Goal: Complete application form: Complete application form

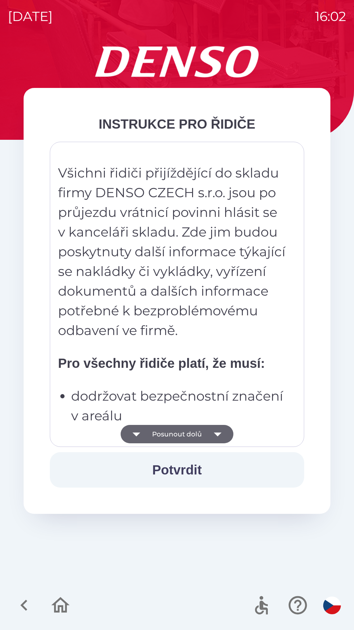
click at [194, 437] on button "Posunout dolů" at bounding box center [177, 434] width 113 height 18
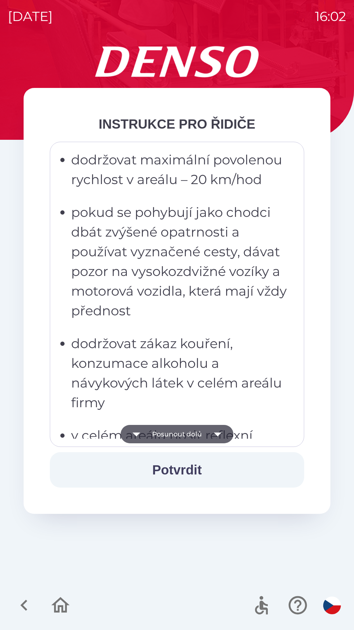
click at [206, 439] on button "Posunout dolů" at bounding box center [177, 434] width 113 height 18
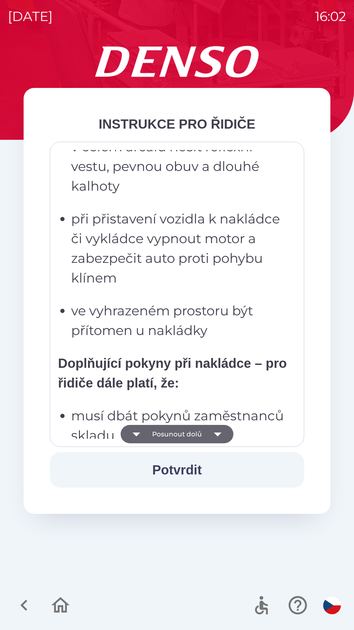
click at [219, 439] on icon "button" at bounding box center [218, 434] width 18 height 18
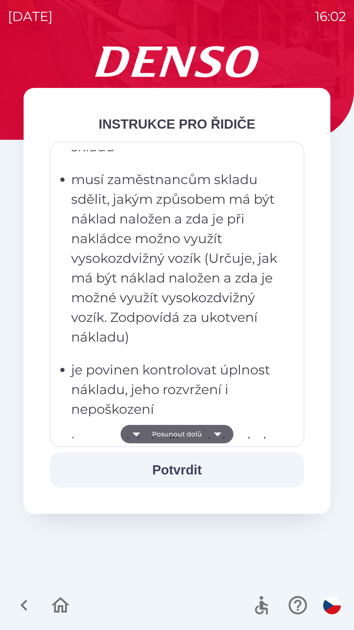
click at [220, 434] on icon "button" at bounding box center [218, 434] width 18 height 18
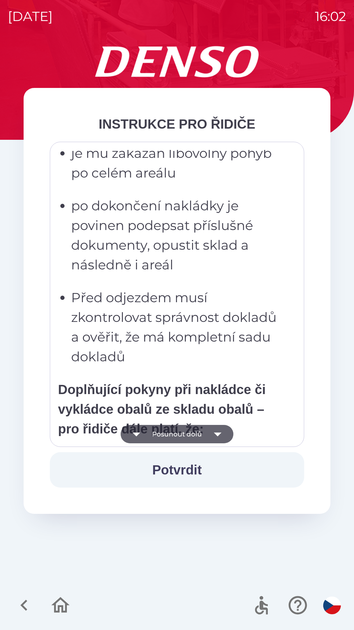
click at [219, 429] on icon "button" at bounding box center [218, 434] width 18 height 18
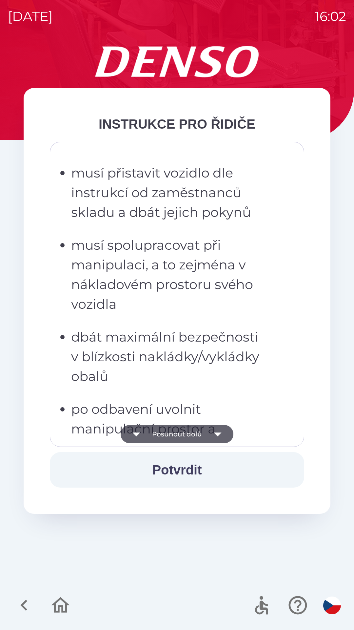
click at [219, 428] on icon "button" at bounding box center [218, 434] width 18 height 18
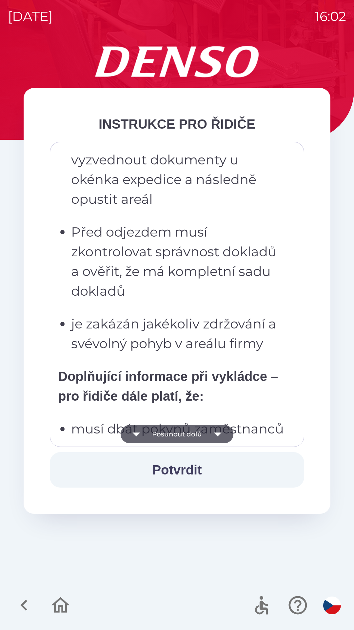
click at [218, 427] on icon "button" at bounding box center [218, 434] width 18 height 18
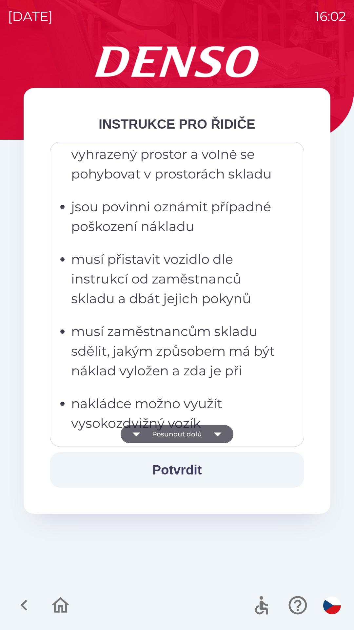
click at [217, 428] on icon "button" at bounding box center [218, 434] width 18 height 18
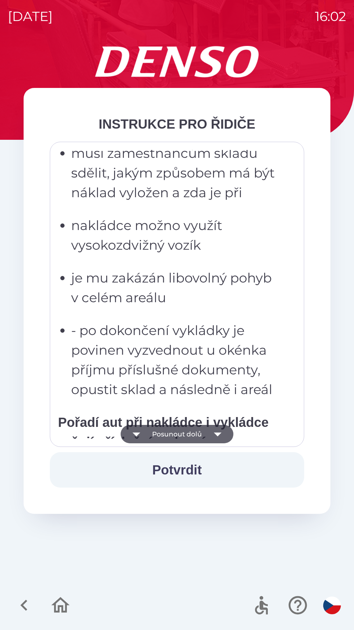
click at [215, 428] on icon "button" at bounding box center [218, 434] width 18 height 18
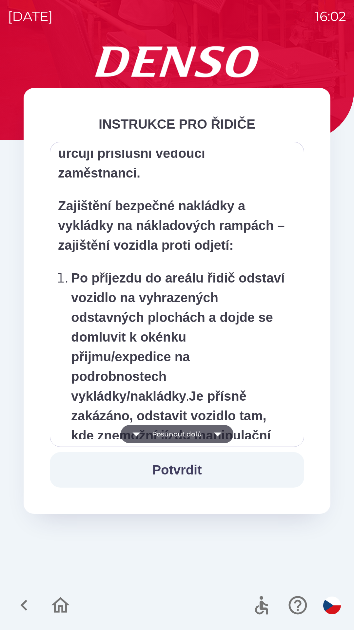
click at [211, 431] on icon "button" at bounding box center [218, 434] width 18 height 18
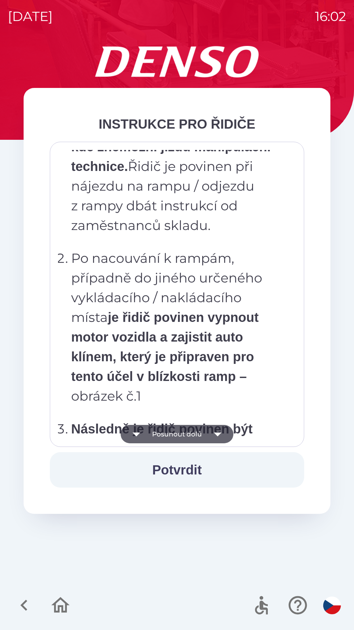
click at [210, 427] on icon "button" at bounding box center [218, 434] width 18 height 18
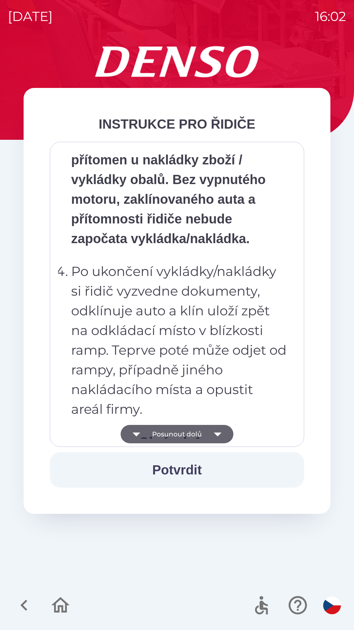
click at [210, 429] on icon "button" at bounding box center [218, 434] width 18 height 18
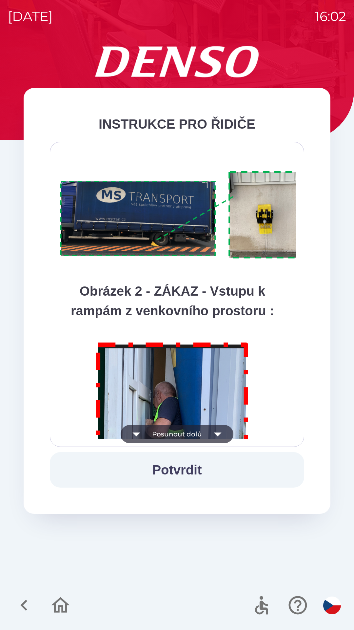
click at [210, 432] on icon "button" at bounding box center [218, 434] width 18 height 18
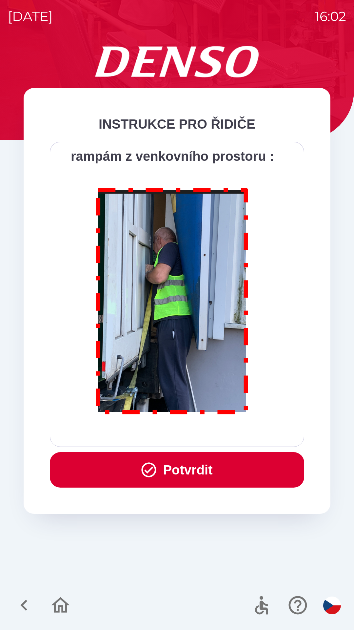
click at [210, 433] on div "Všichni řidiči přijíždějící do skladu firmy DENSO CZECH s.r.o. jsou po průjezdu…" at bounding box center [177, 294] width 238 height 289
click at [211, 433] on div "Všichni řidiči přijíždějící do skladu firmy DENSO CZECH s.r.o. jsou po průjezdu…" at bounding box center [177, 294] width 238 height 289
click at [199, 464] on button "Potvrdit" at bounding box center [177, 469] width 254 height 35
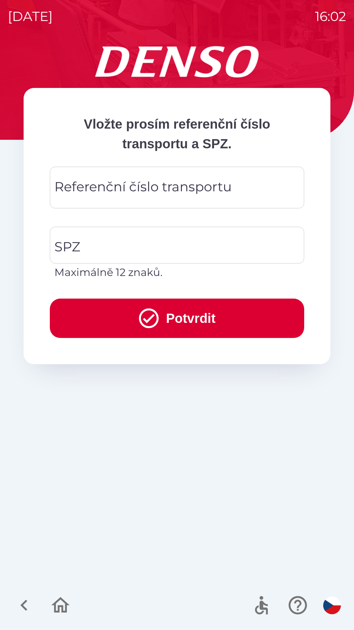
click at [209, 186] on div "Referenční číslo transportu Referenční číslo transportu" at bounding box center [177, 188] width 254 height 42
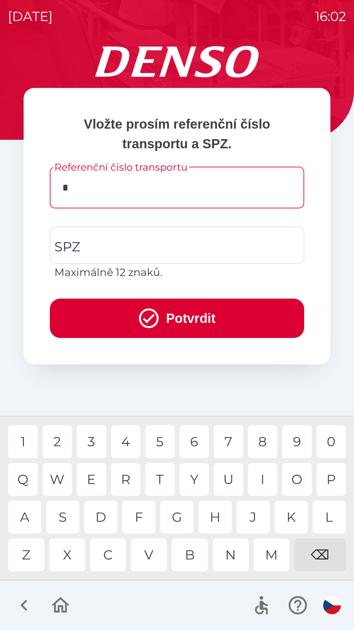
click at [105, 557] on div "C" at bounding box center [108, 554] width 36 height 33
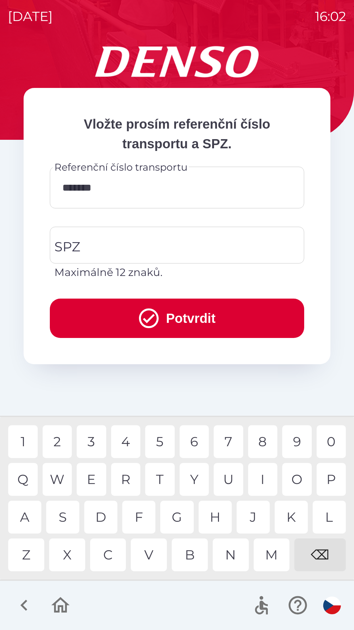
click at [59, 469] on div "W" at bounding box center [58, 479] width 30 height 33
type input "*********"
click at [160, 442] on div "5" at bounding box center [160, 441] width 30 height 33
click at [169, 241] on input "SPZ" at bounding box center [172, 245] width 239 height 31
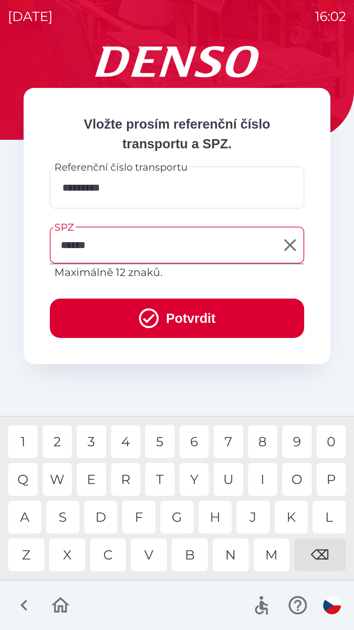
click at [153, 440] on div "5" at bounding box center [160, 441] width 30 height 33
type input "*******"
click at [125, 440] on div "4" at bounding box center [126, 441] width 30 height 33
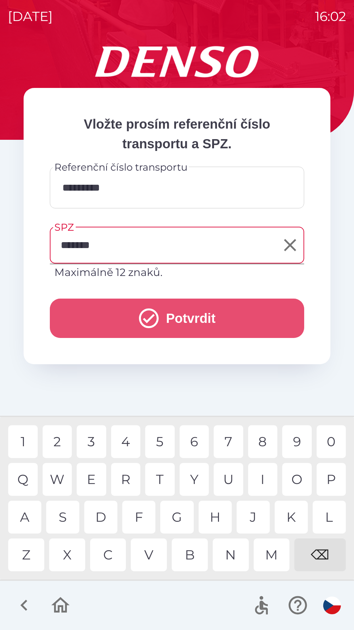
click at [179, 315] on button "Potvrdit" at bounding box center [177, 317] width 254 height 39
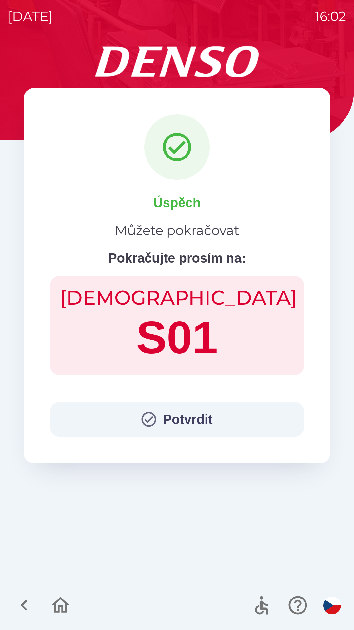
click at [195, 424] on button "Potvrdit" at bounding box center [177, 418] width 254 height 35
